Goal: Browse casually

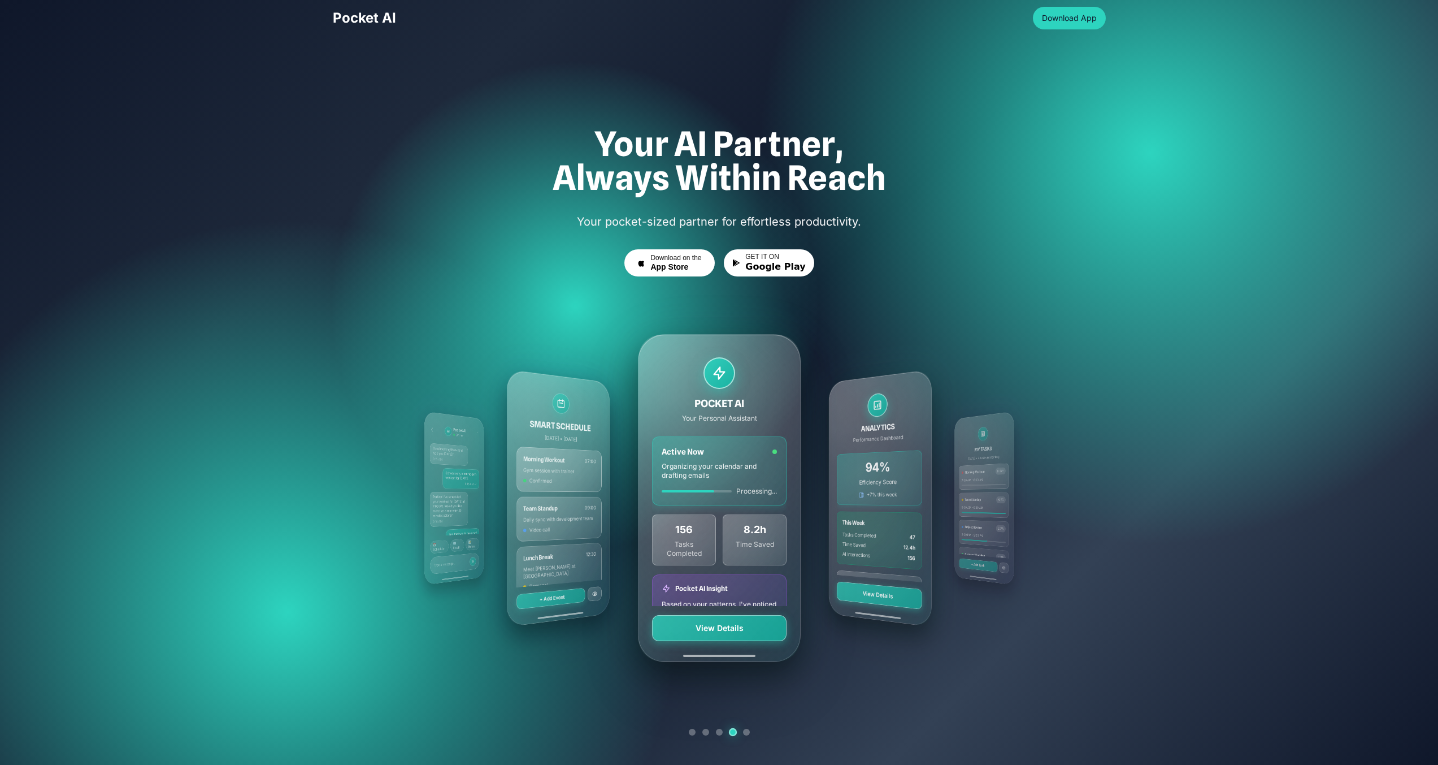
click at [843, 385] on div "ANALYTICS Performance Dashboard 94% Efficiency Score +7% this week This Week Ta…" at bounding box center [880, 498] width 103 height 258
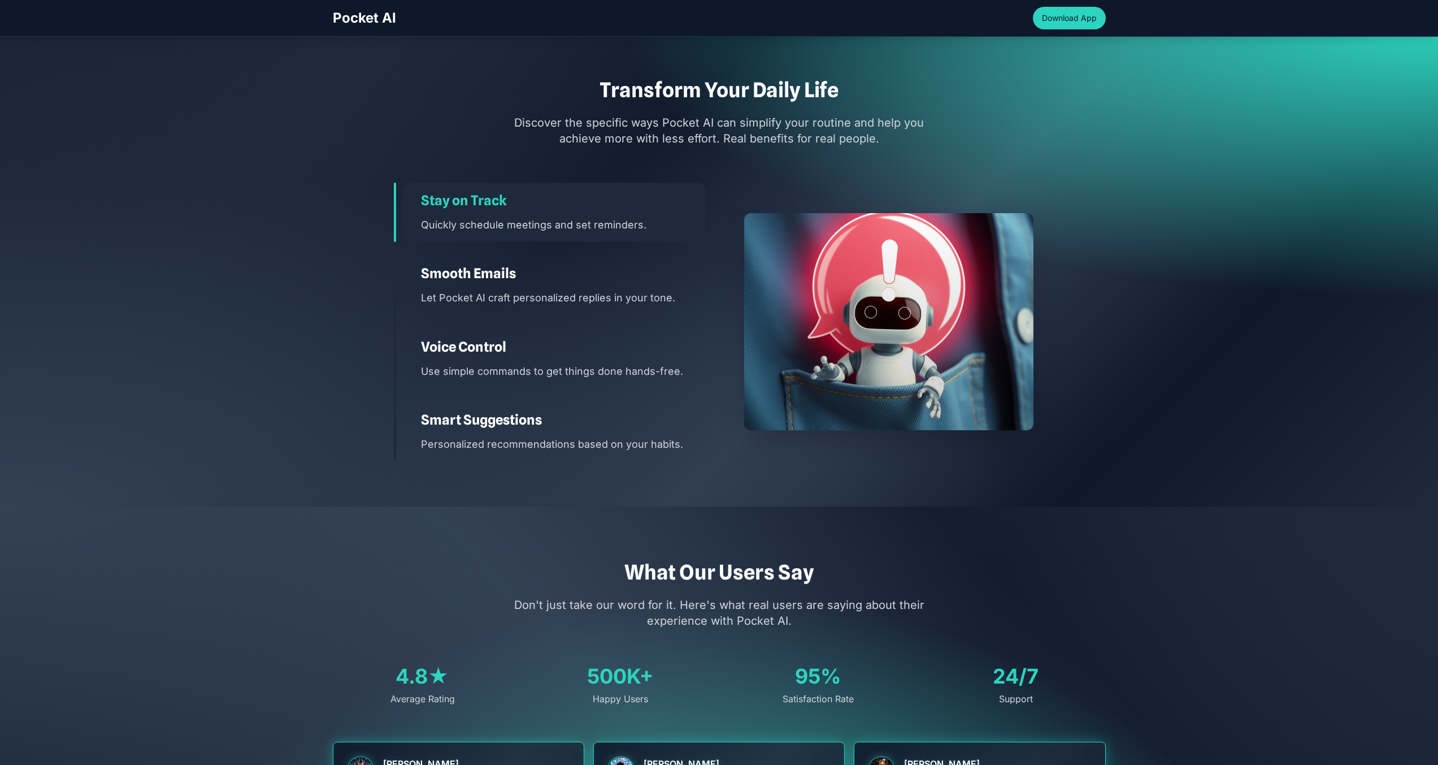
scroll to position [1538, 0]
click at [651, 270] on h3 "Smooth Emails" at bounding box center [563, 273] width 285 height 18
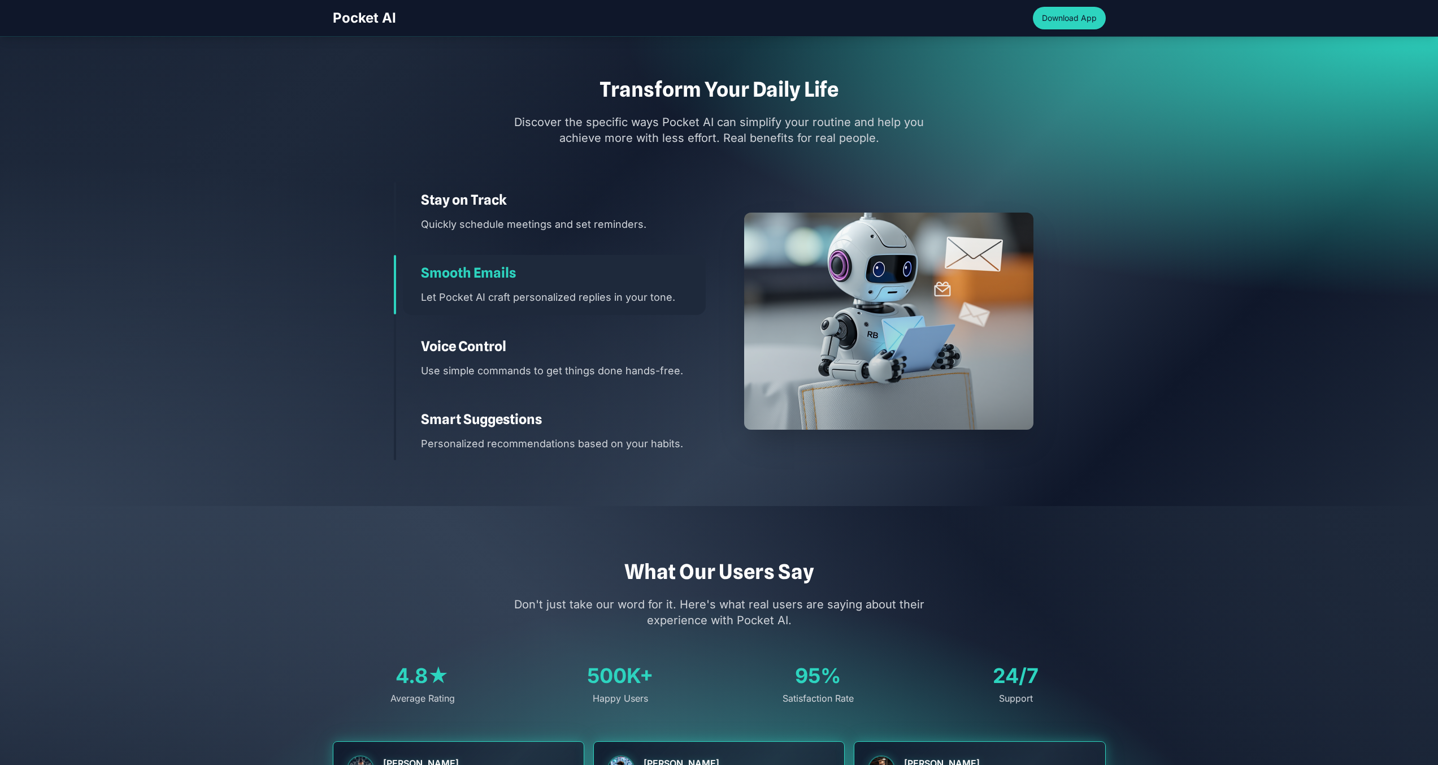
click at [651, 337] on h3 "Voice Control" at bounding box center [563, 346] width 285 height 18
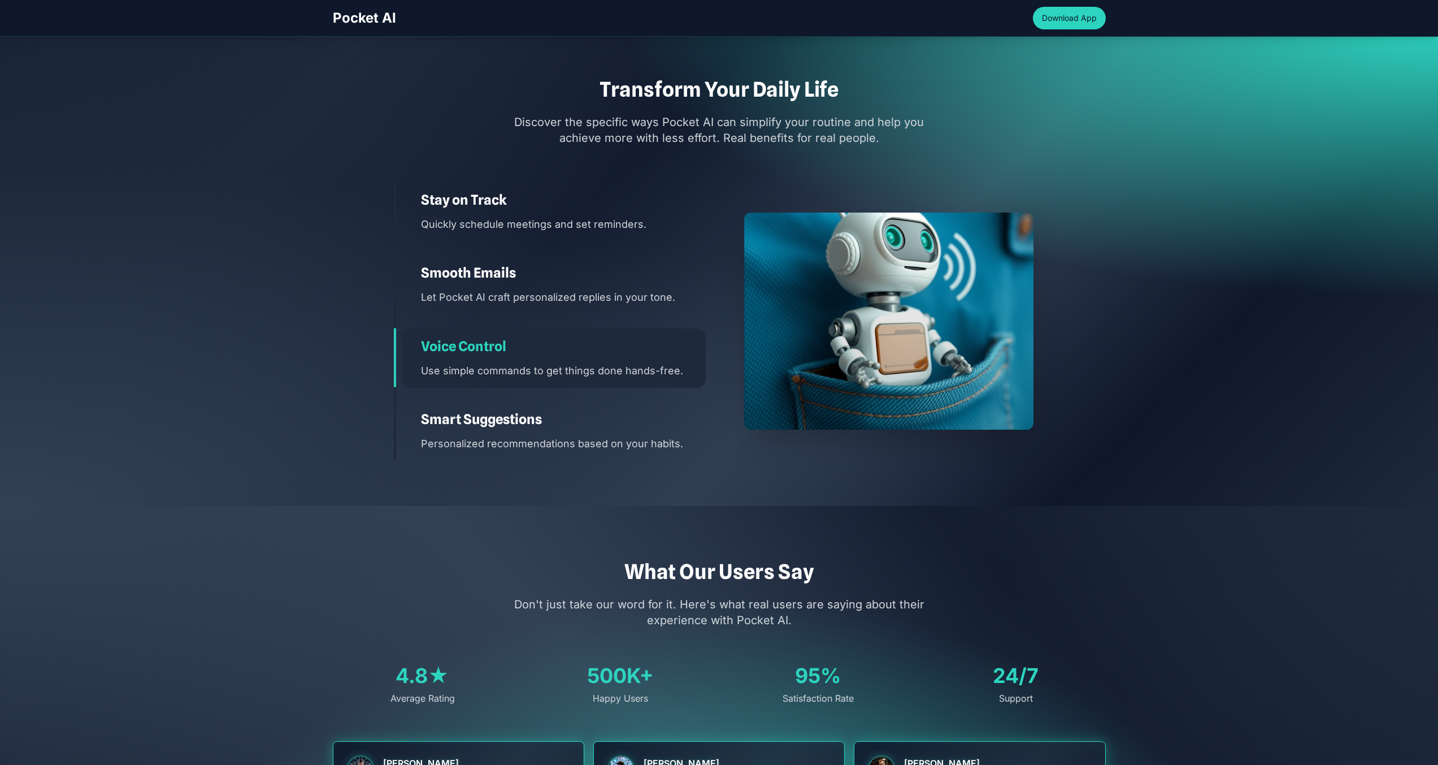
drag, startPoint x: 646, startPoint y: 411, endPoint x: 649, endPoint y: 404, distance: 7.9
click at [646, 411] on h3 "Smart Suggestions" at bounding box center [563, 419] width 285 height 18
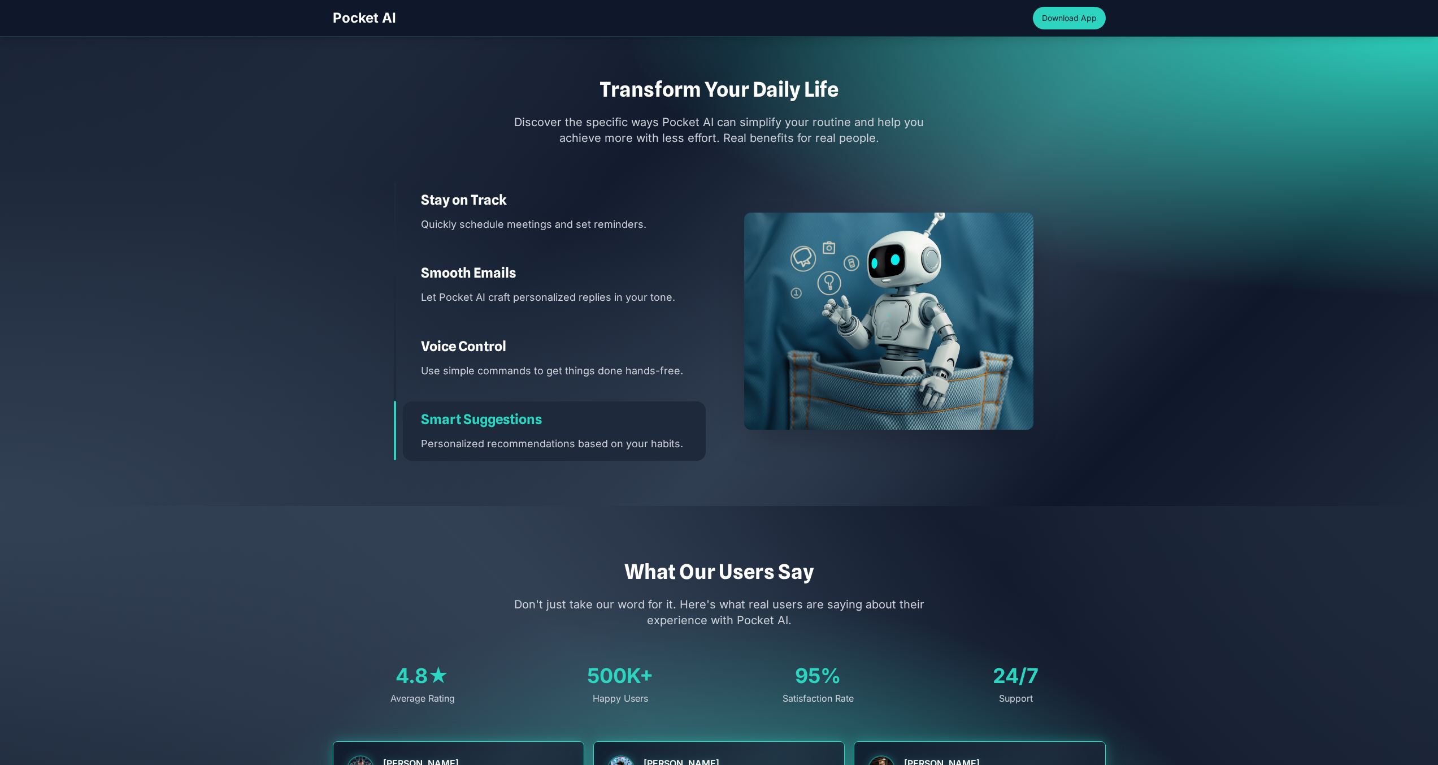
click at [662, 358] on div "Voice Control Use simple commands to get things done hands-free." at bounding box center [554, 357] width 303 height 59
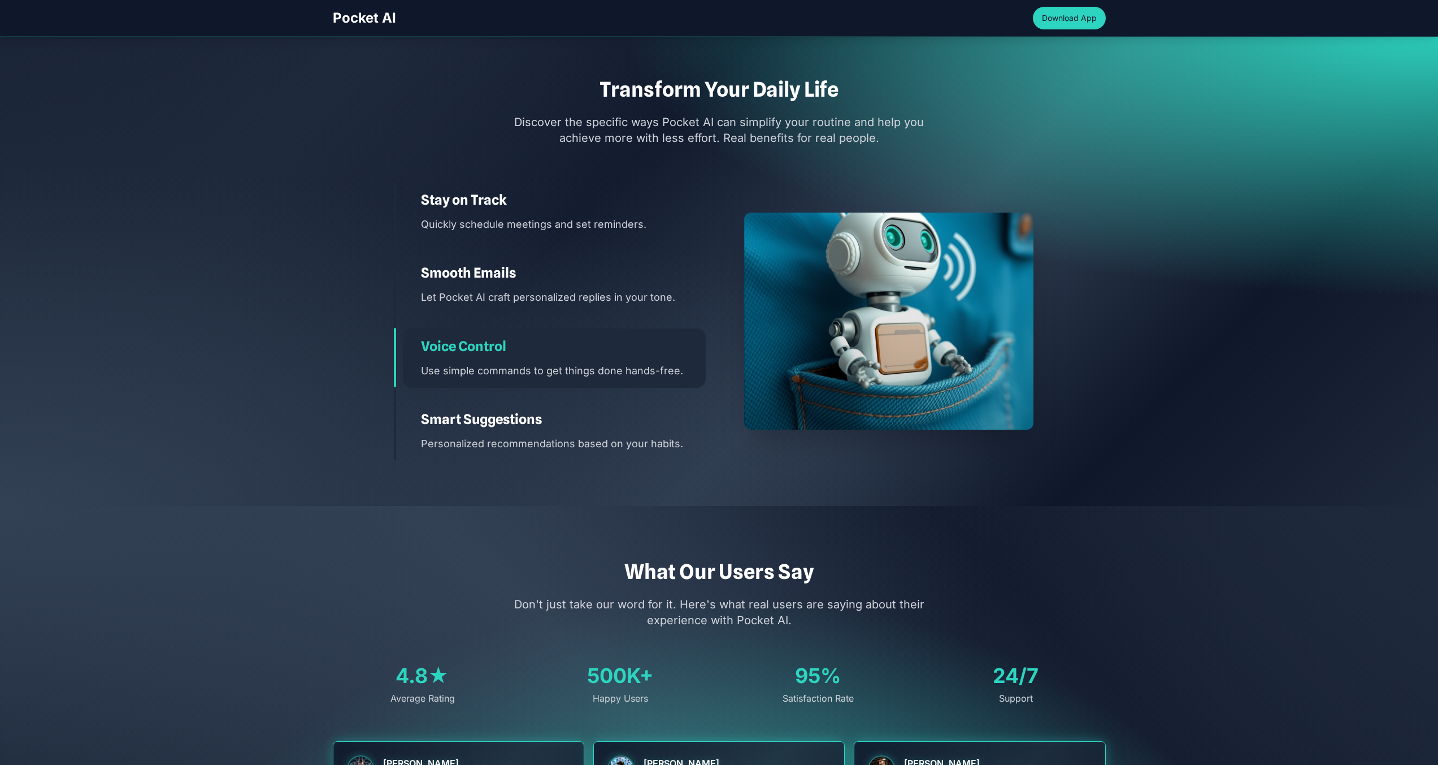
click at [661, 293] on p "Let Pocket AI craft personalized replies in your tone." at bounding box center [563, 297] width 285 height 16
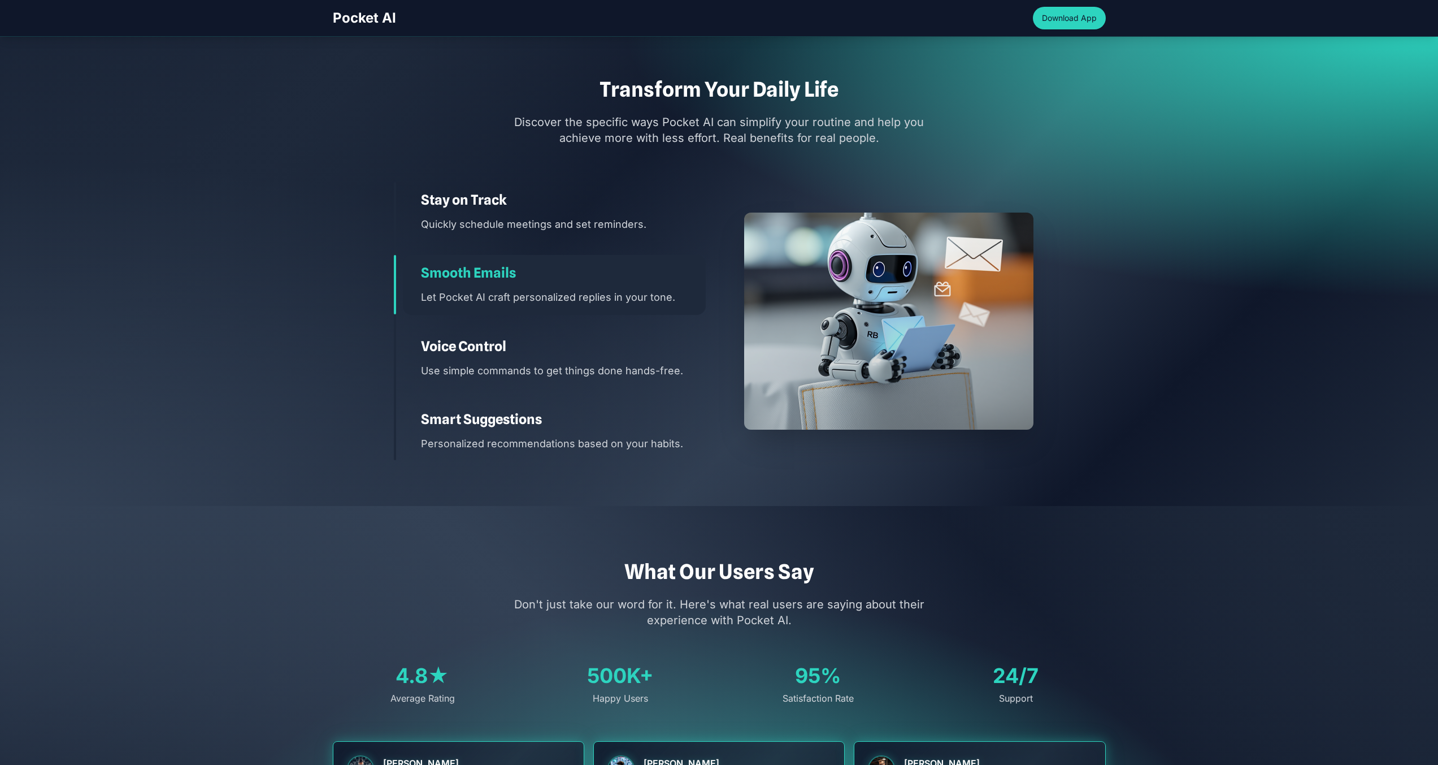
click at [657, 230] on div "Stay on Track Quickly schedule meetings and set reminders." at bounding box center [554, 211] width 303 height 59
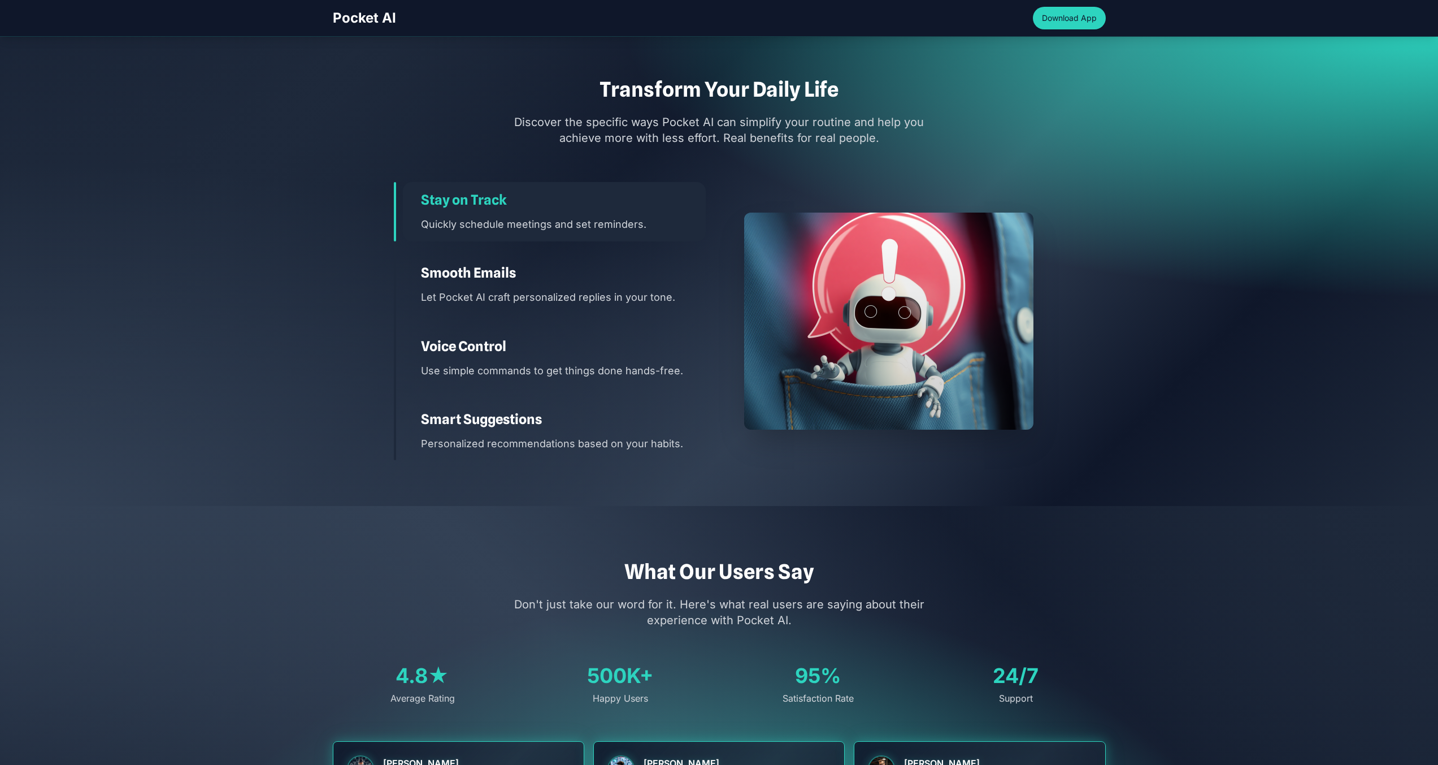
click at [414, 354] on div "Voice Control Use simple commands to get things done hands-free." at bounding box center [554, 357] width 303 height 59
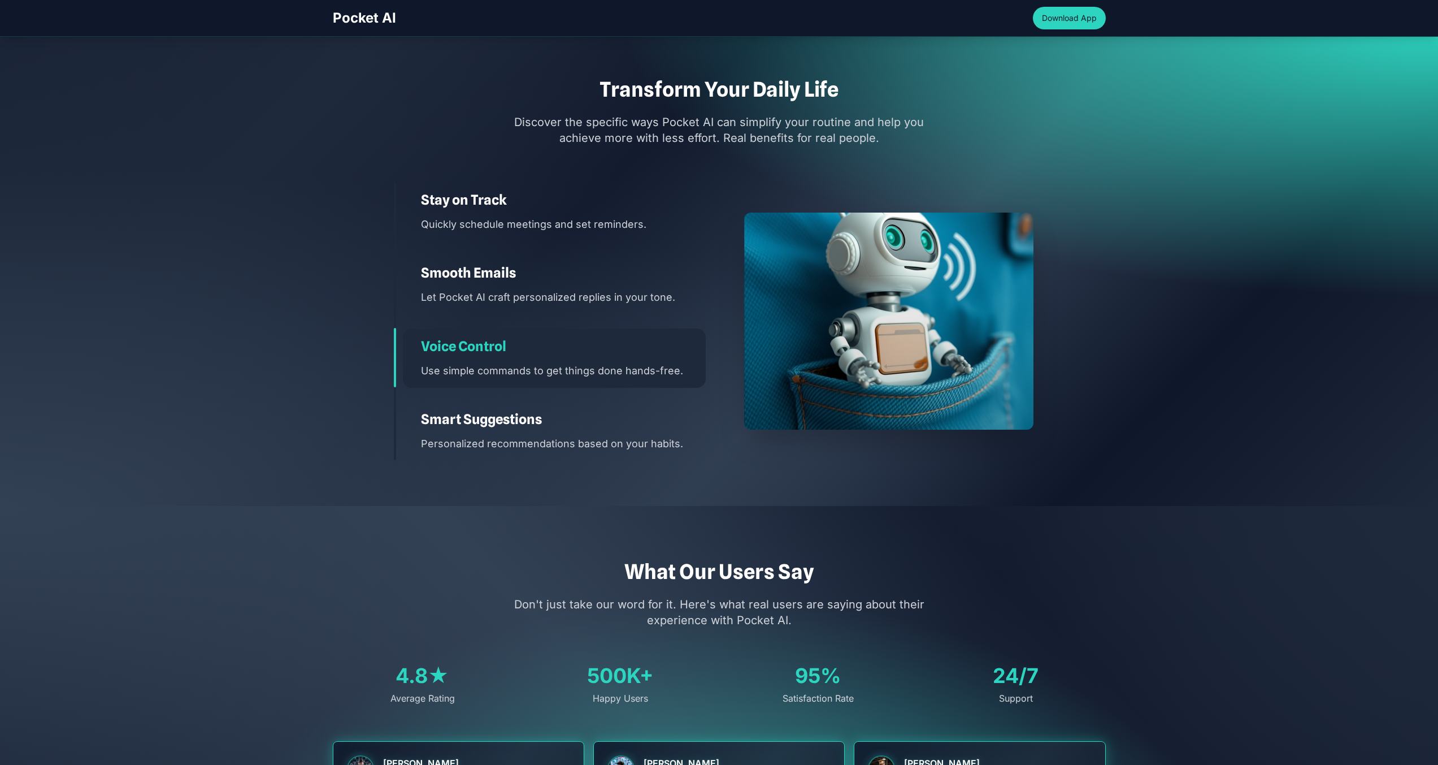
click at [526, 300] on p "Let Pocket AI craft personalized replies in your tone." at bounding box center [563, 297] width 285 height 16
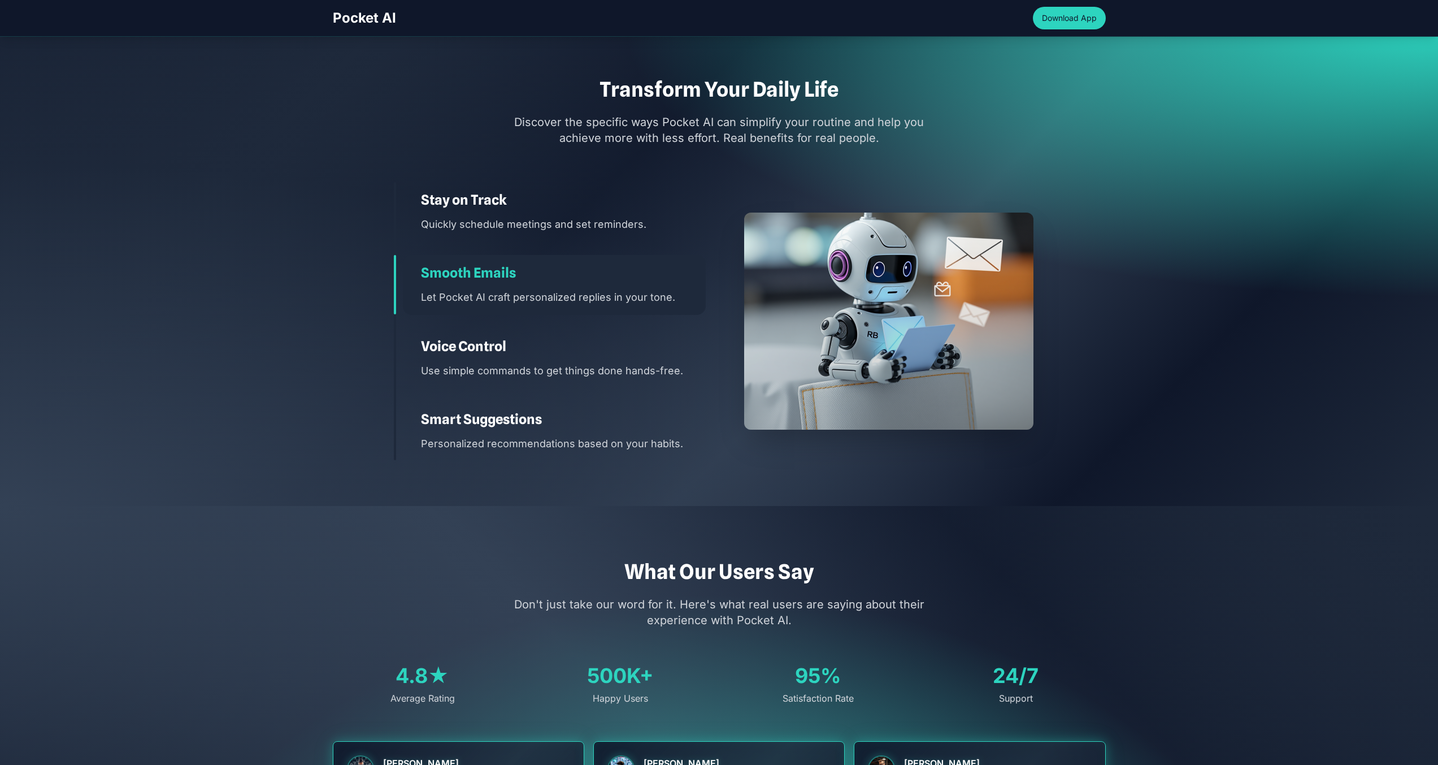
click at [532, 366] on p "Use simple commands to get things done hands-free." at bounding box center [563, 370] width 285 height 16
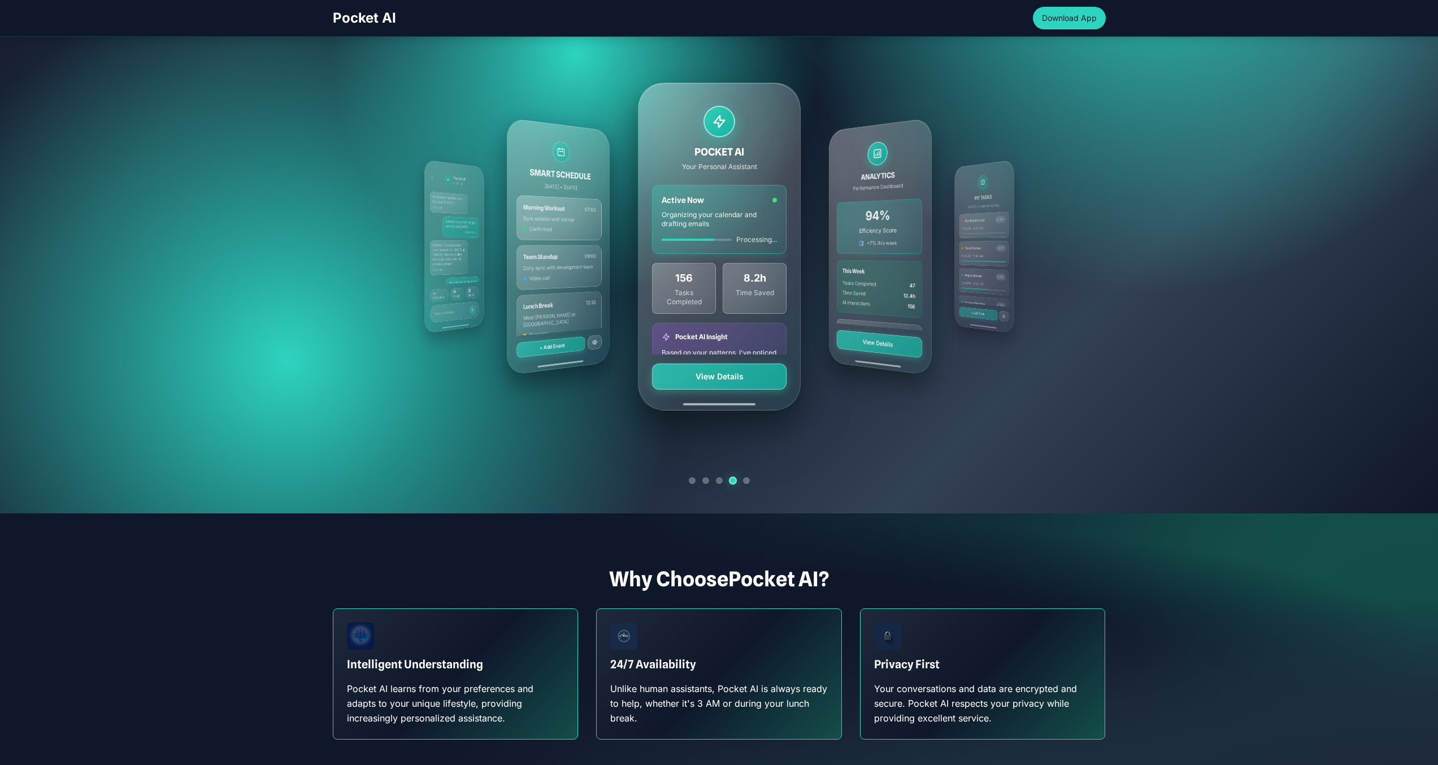
scroll to position [247, 0]
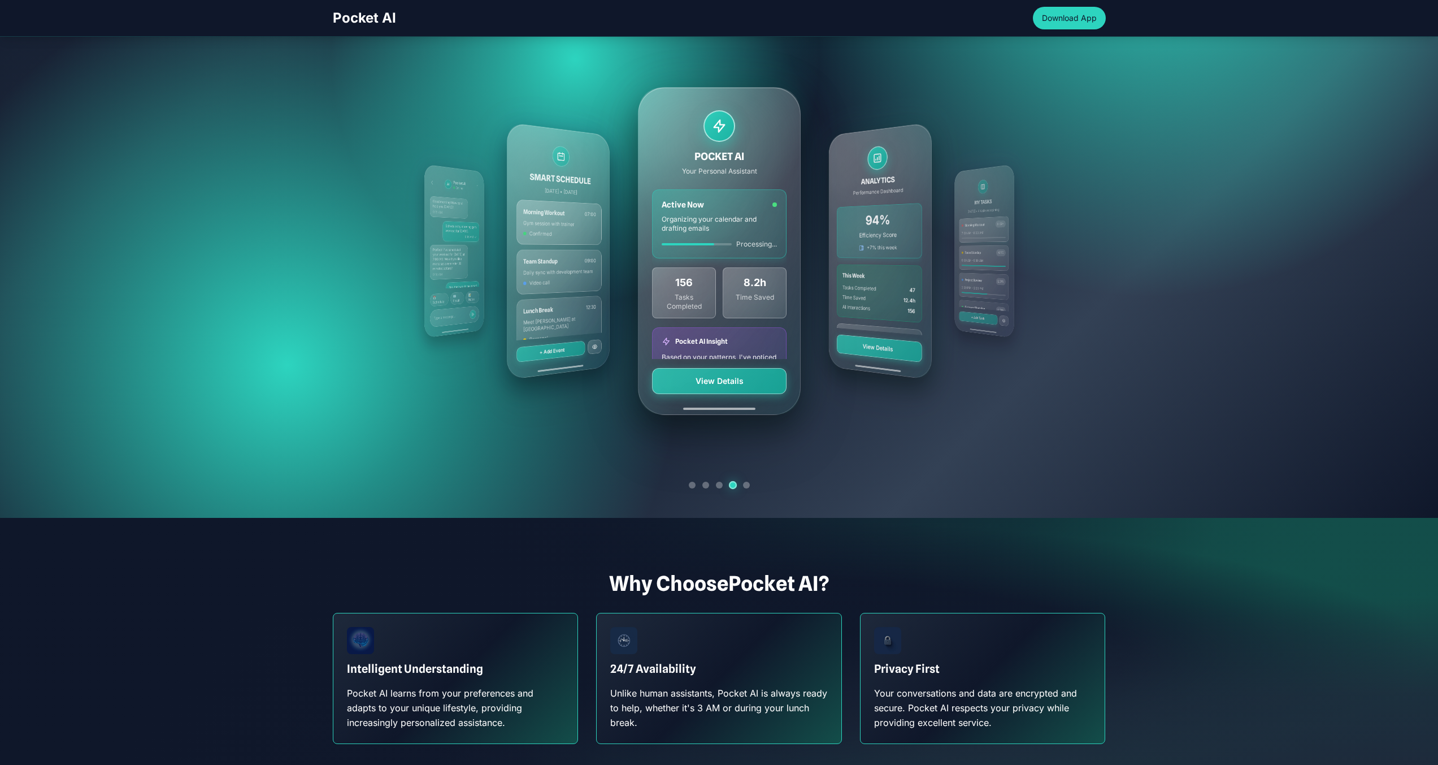
click at [749, 482] on div at bounding box center [719, 485] width 61 height 7
click at [712, 487] on div at bounding box center [719, 485] width 61 height 7
click at [710, 487] on div at bounding box center [719, 485] width 61 height 7
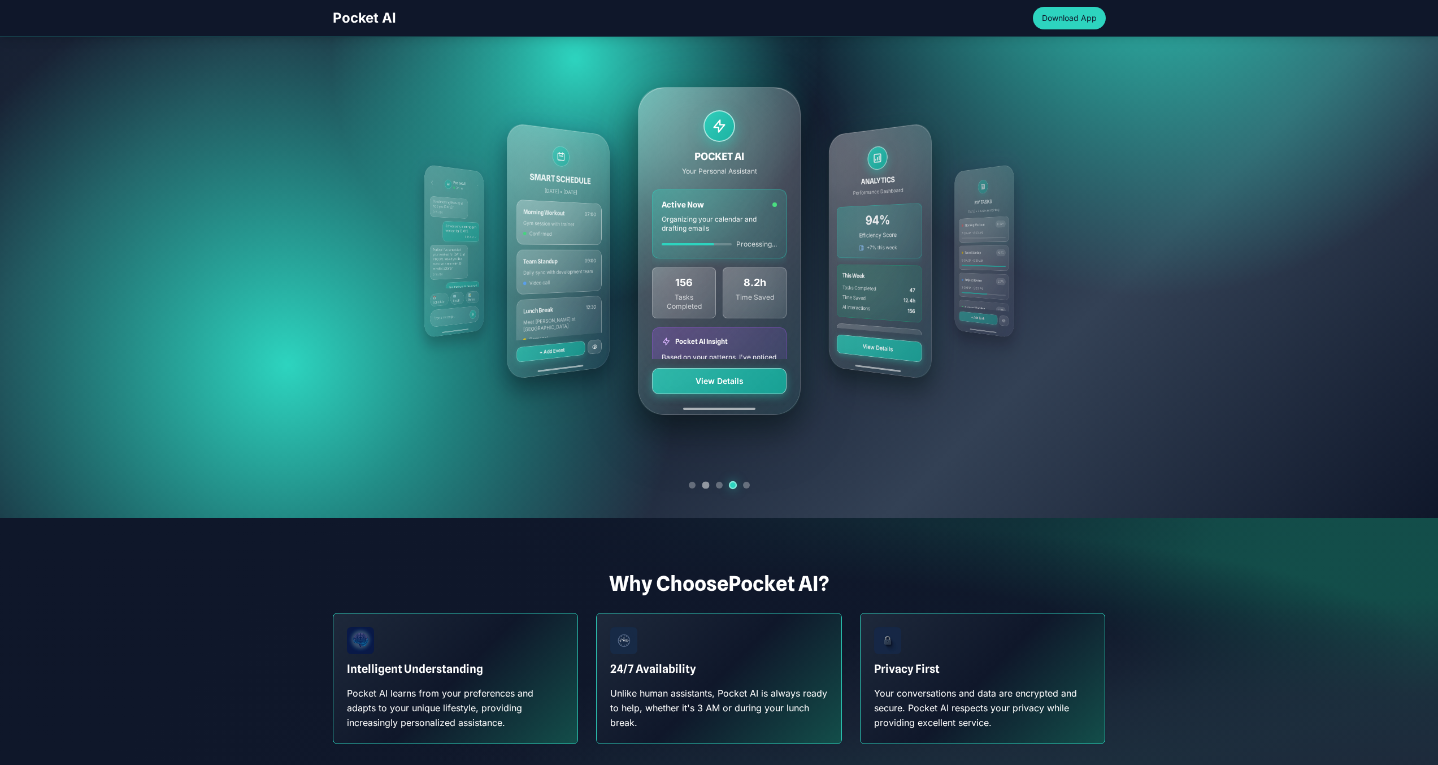
click at [708, 487] on div at bounding box center [705, 484] width 7 height 7
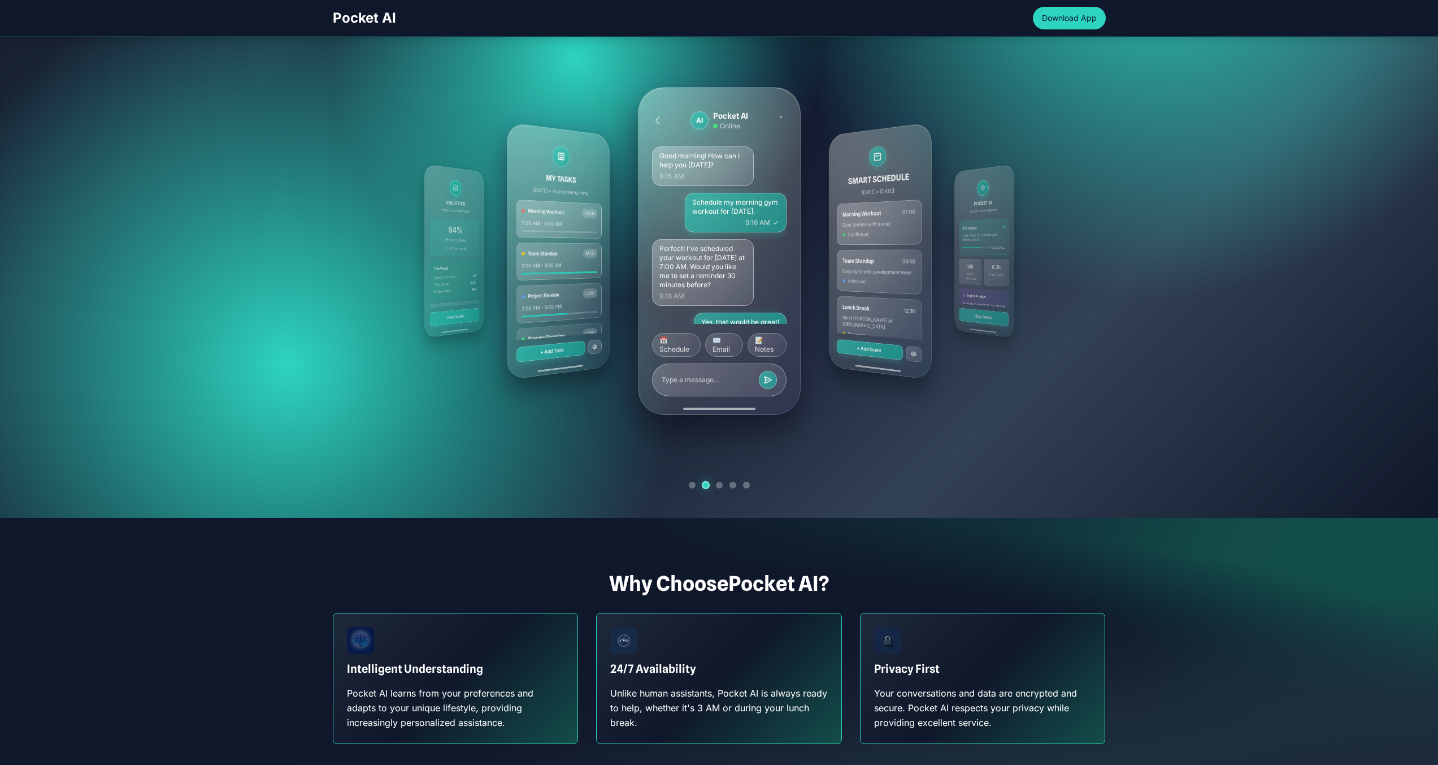
click at [701, 487] on div at bounding box center [719, 485] width 61 height 7
click at [697, 487] on div at bounding box center [719, 485] width 61 height 7
click at [946, 254] on div "MY TASKS [DATE] • 4 tasks remaining Morning Workout HIGH 7:00 AM - 8:00 AM Team…" at bounding box center [719, 250] width 651 height 407
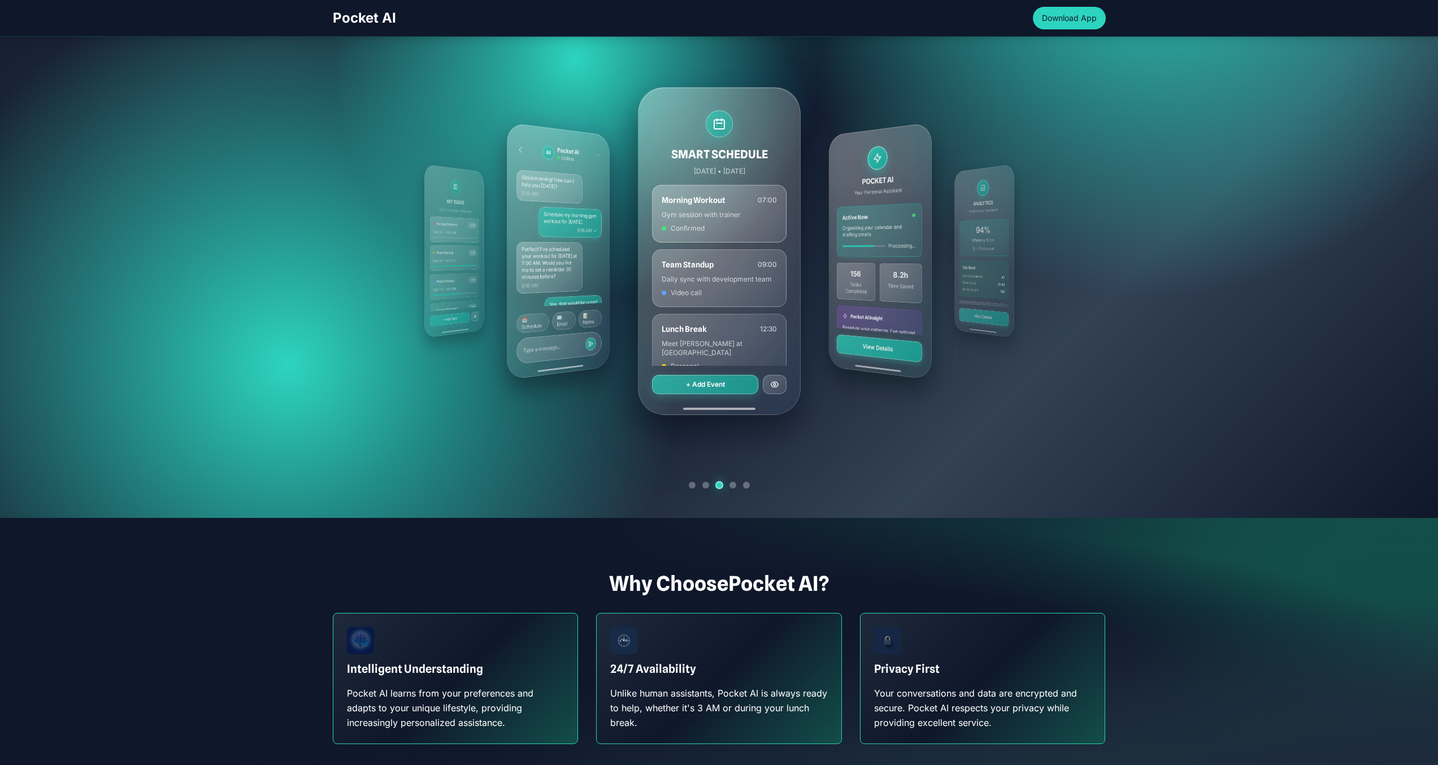
click at [931, 254] on div "POCKET AI Your Personal Assistant Active Now Organizing your calendar and draft…" at bounding box center [880, 251] width 103 height 258
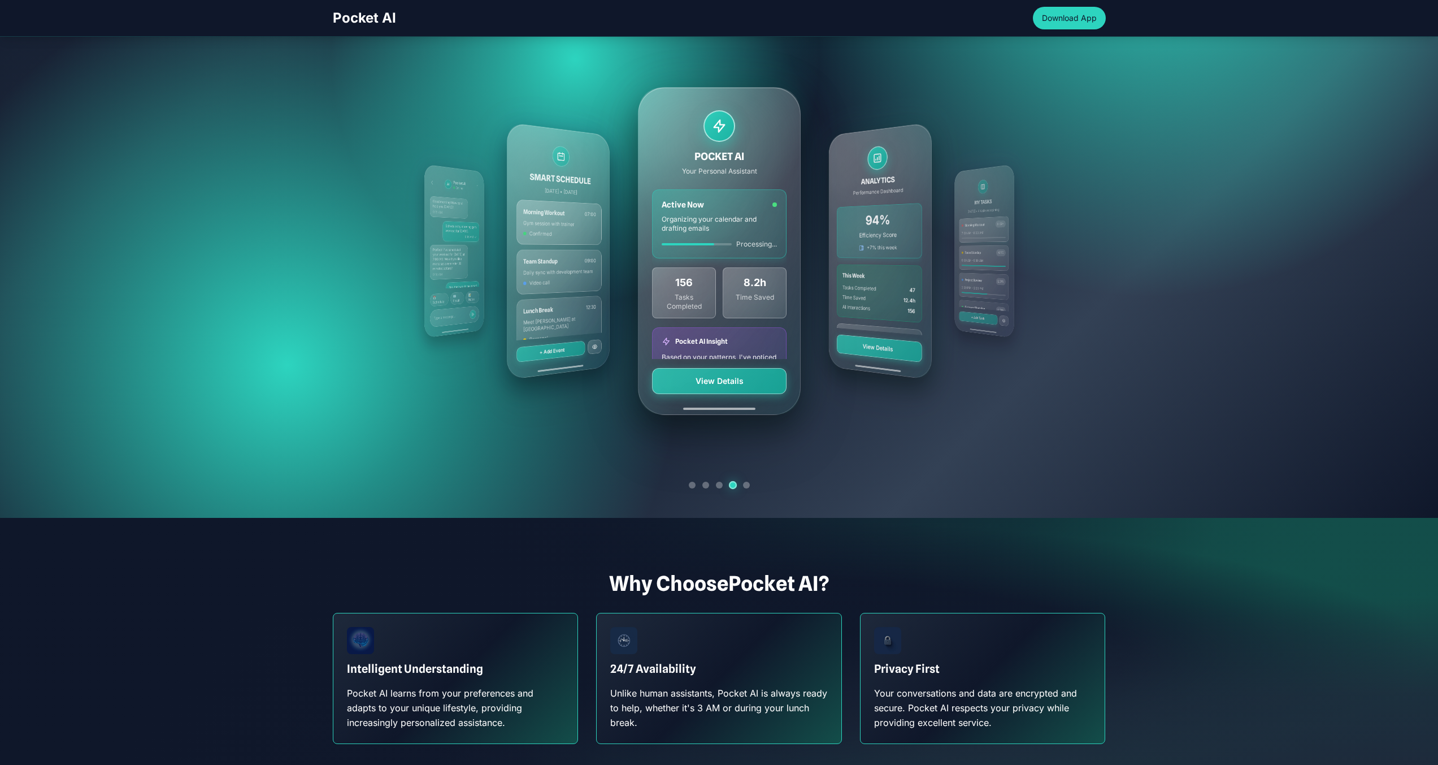
drag, startPoint x: 946, startPoint y: 254, endPoint x: 773, endPoint y: 259, distance: 172.5
click at [774, 259] on div "MY TASKS [DATE] • 4 tasks remaining Morning Workout HIGH 7:00 AM - 8:00 AM Team…" at bounding box center [719, 250] width 651 height 407
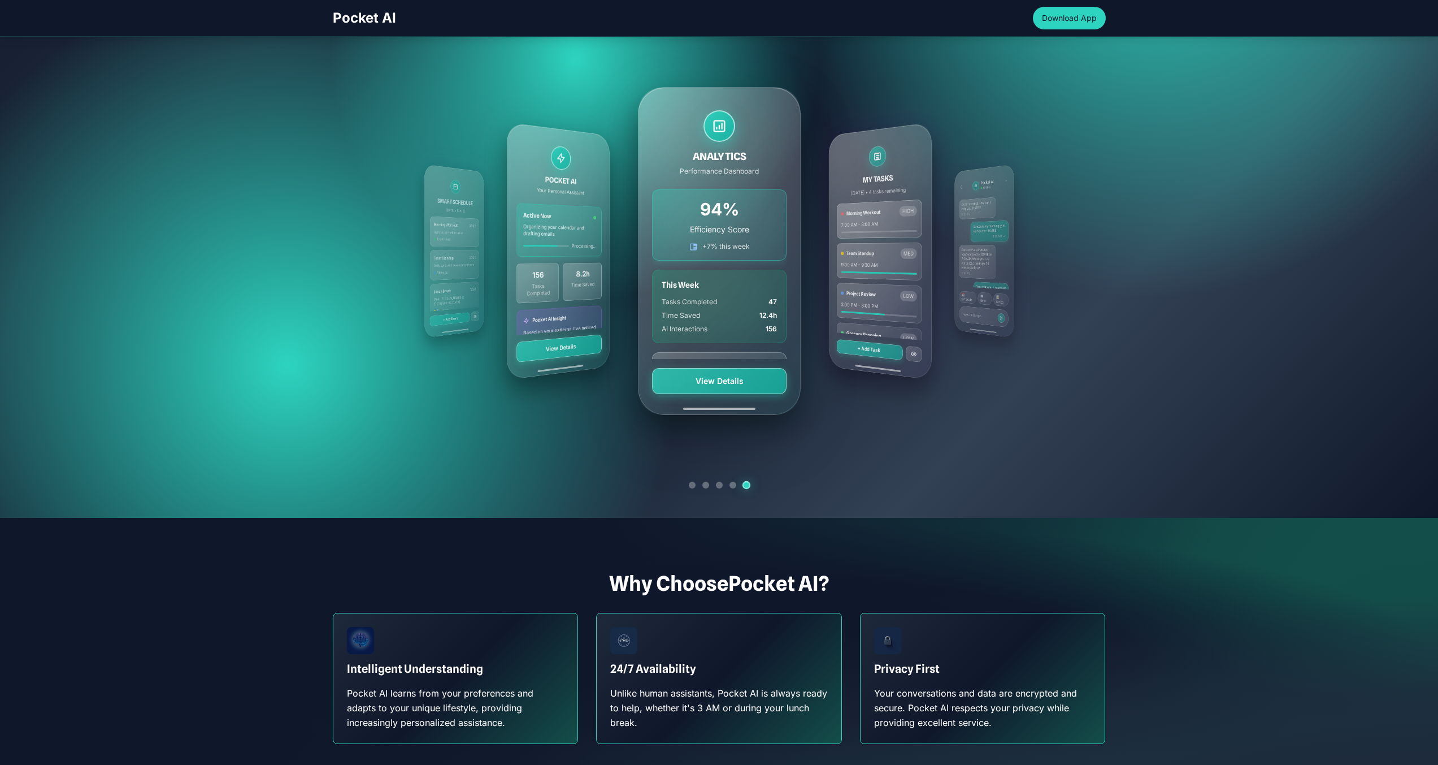
drag, startPoint x: 773, startPoint y: 259, endPoint x: 629, endPoint y: 264, distance: 144.2
click at [629, 264] on div "MY TASKS [DATE] • 4 tasks remaining Morning Workout HIGH 7:00 AM - 8:00 AM Team…" at bounding box center [719, 250] width 651 height 407
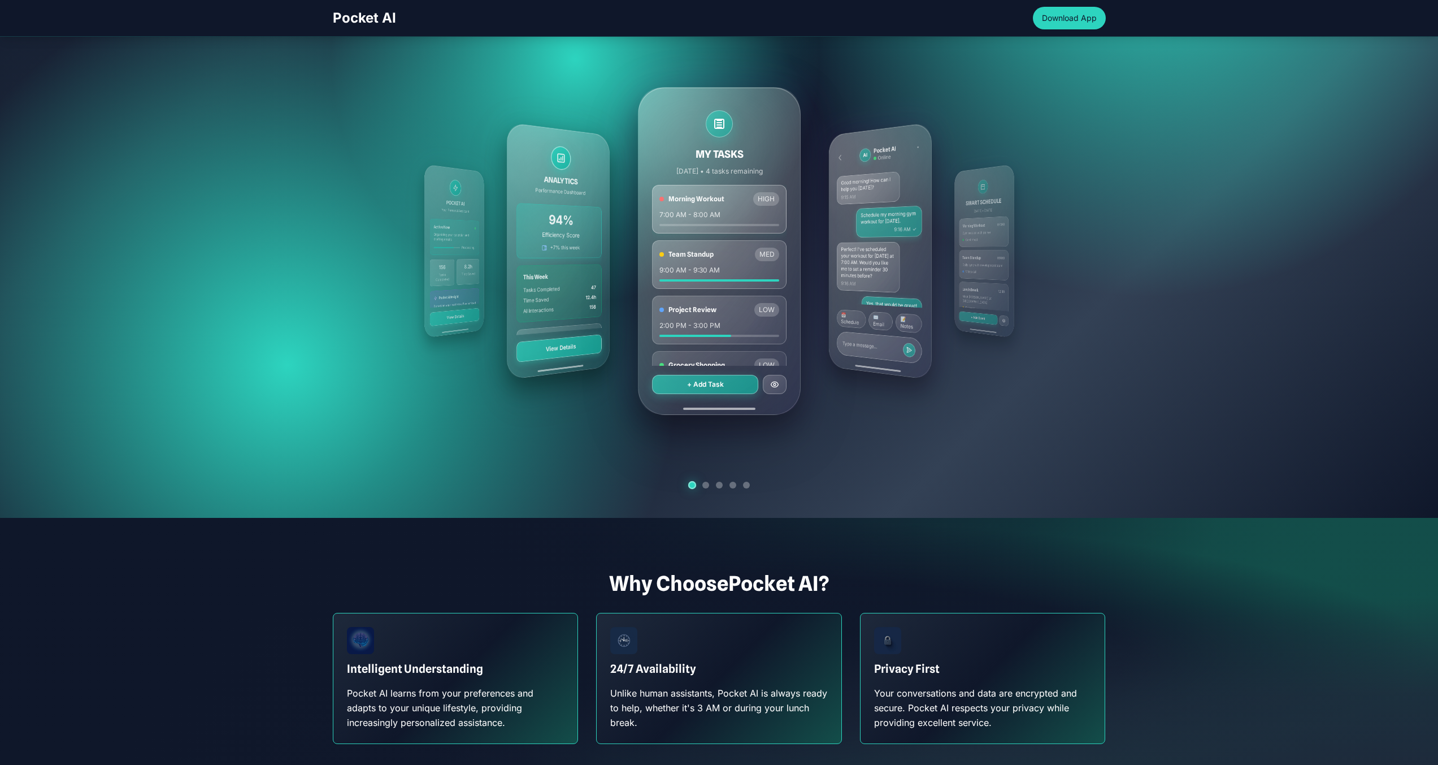
drag, startPoint x: 720, startPoint y: 268, endPoint x: 474, endPoint y: 266, distance: 245.9
click at [491, 268] on div "MY TASKS [DATE] • 4 tasks remaining Morning Workout HIGH 7:00 AM - 8:00 AM Team…" at bounding box center [719, 250] width 651 height 407
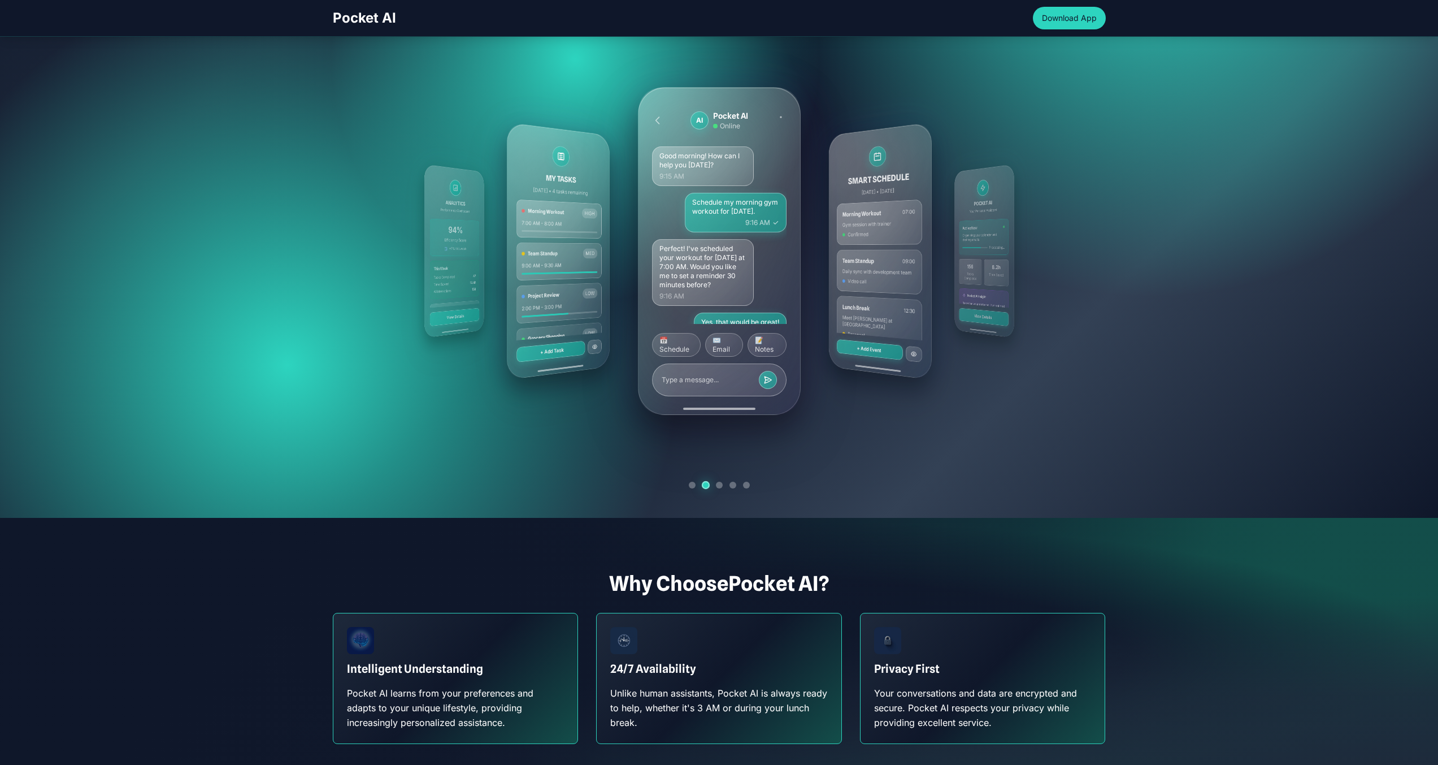
drag, startPoint x: 474, startPoint y: 266, endPoint x: 862, endPoint y: 268, distance: 388.3
click at [862, 268] on div "MY TASKS [DATE] • 4 tasks remaining Morning Workout HIGH 7:00 AM - 8:00 AM Team…" at bounding box center [719, 250] width 651 height 407
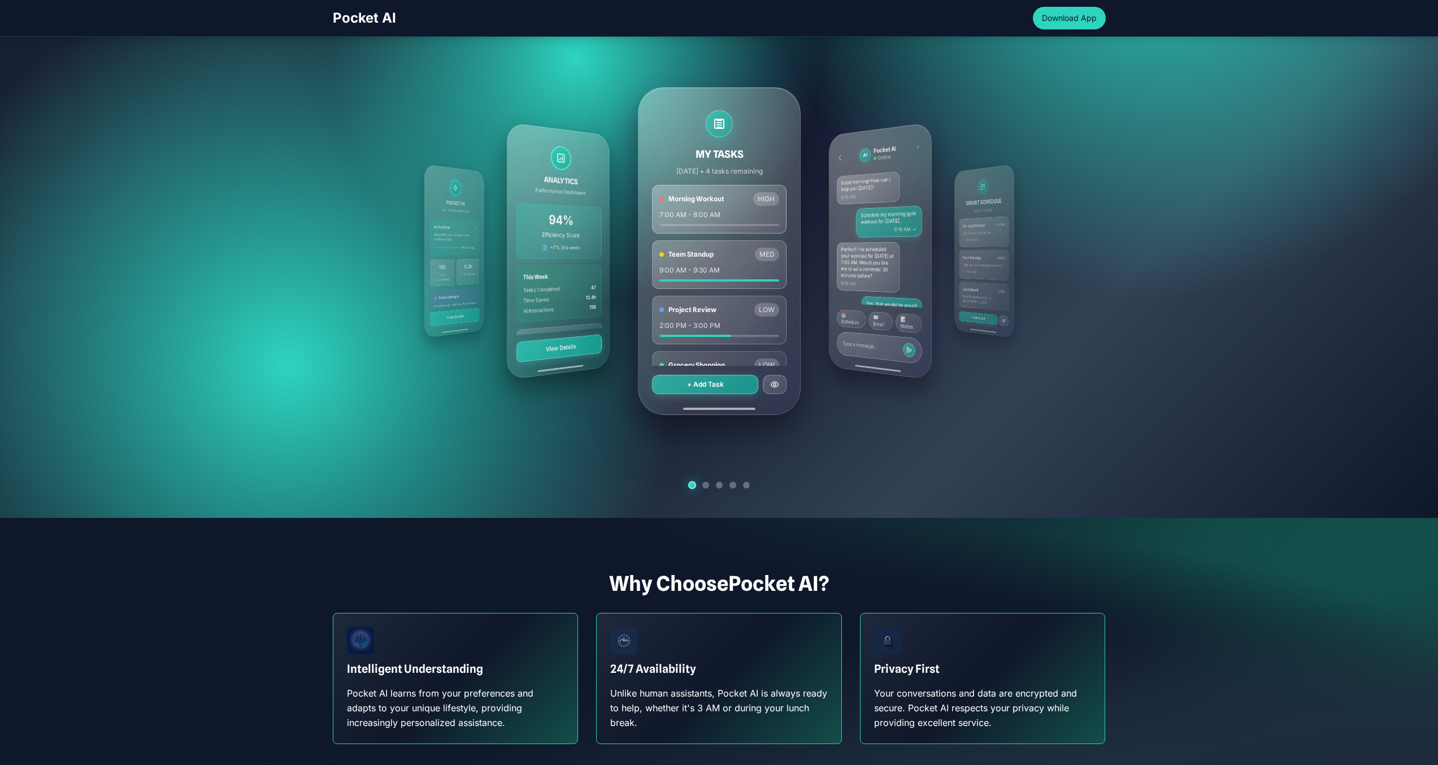
drag, startPoint x: 705, startPoint y: 279, endPoint x: 1192, endPoint y: 278, distance: 487.2
click at [1189, 279] on section "Your AI Partner, Always Within Reach Your pocket-sized partner for effortless p…" at bounding box center [719, 135] width 1438 height 765
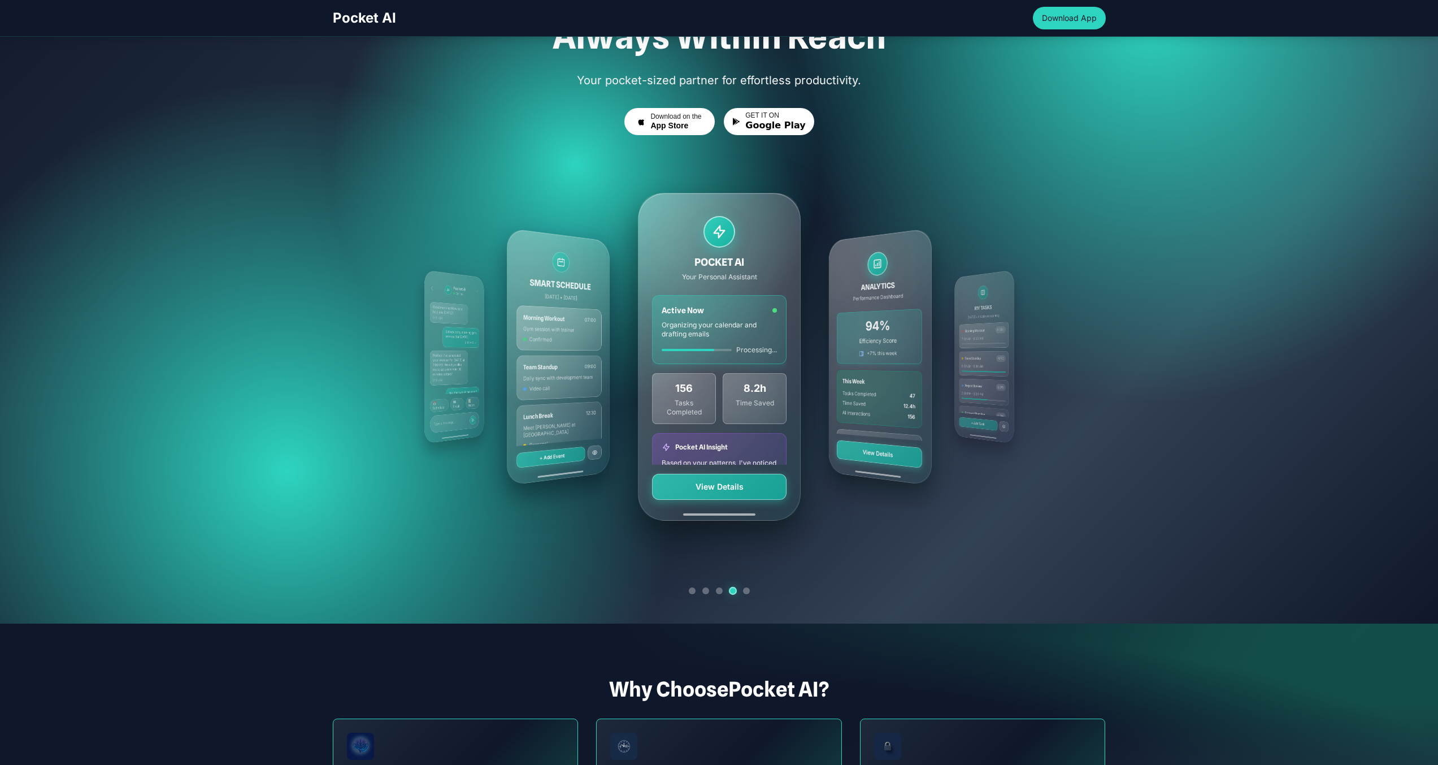
scroll to position [140, 0]
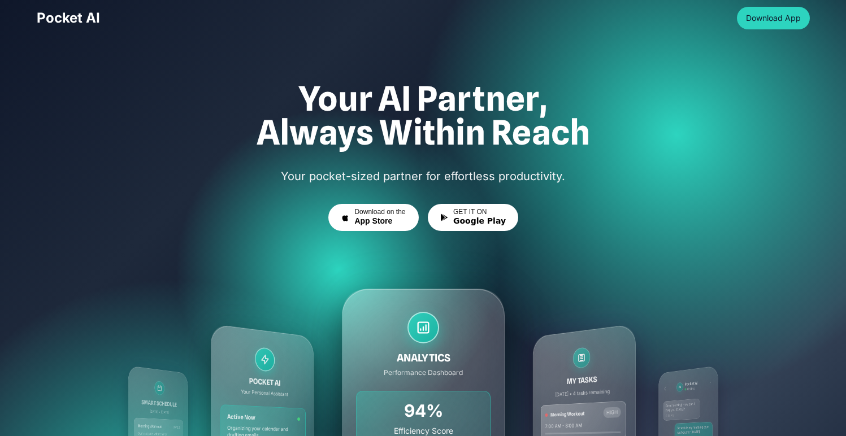
click at [99, 123] on h1 "Your AI Partner, Always Within Reach" at bounding box center [423, 115] width 773 height 68
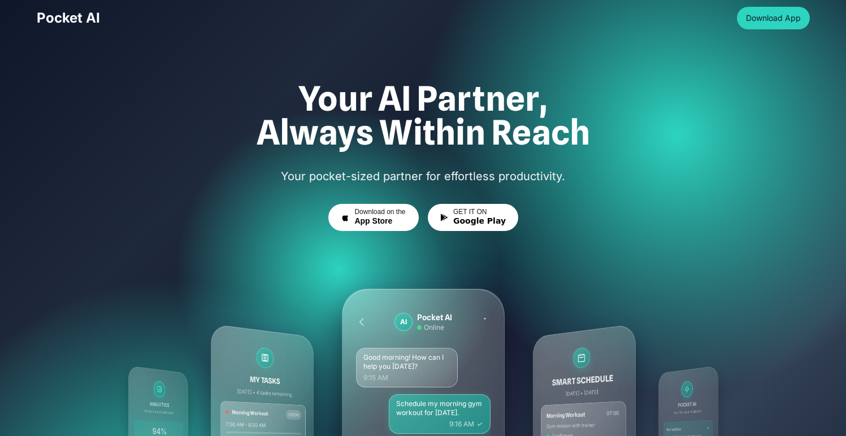
click at [566, 159] on div "Your AI Partner, Always Within Reach Your pocket-sized partner for effortless p…" at bounding box center [423, 373] width 791 height 584
